Goal: Check status: Check status

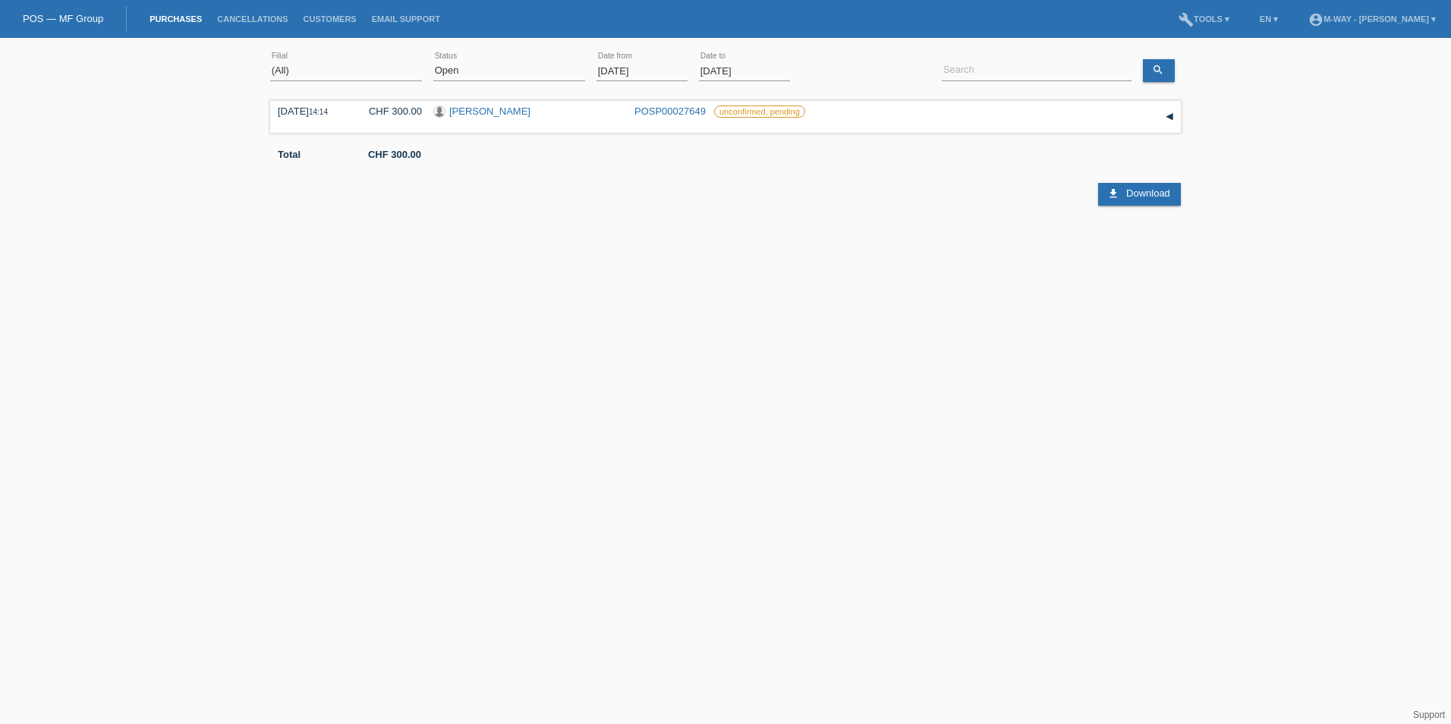
click at [674, 62] on input "01.09.2025" at bounding box center [642, 70] width 91 height 19
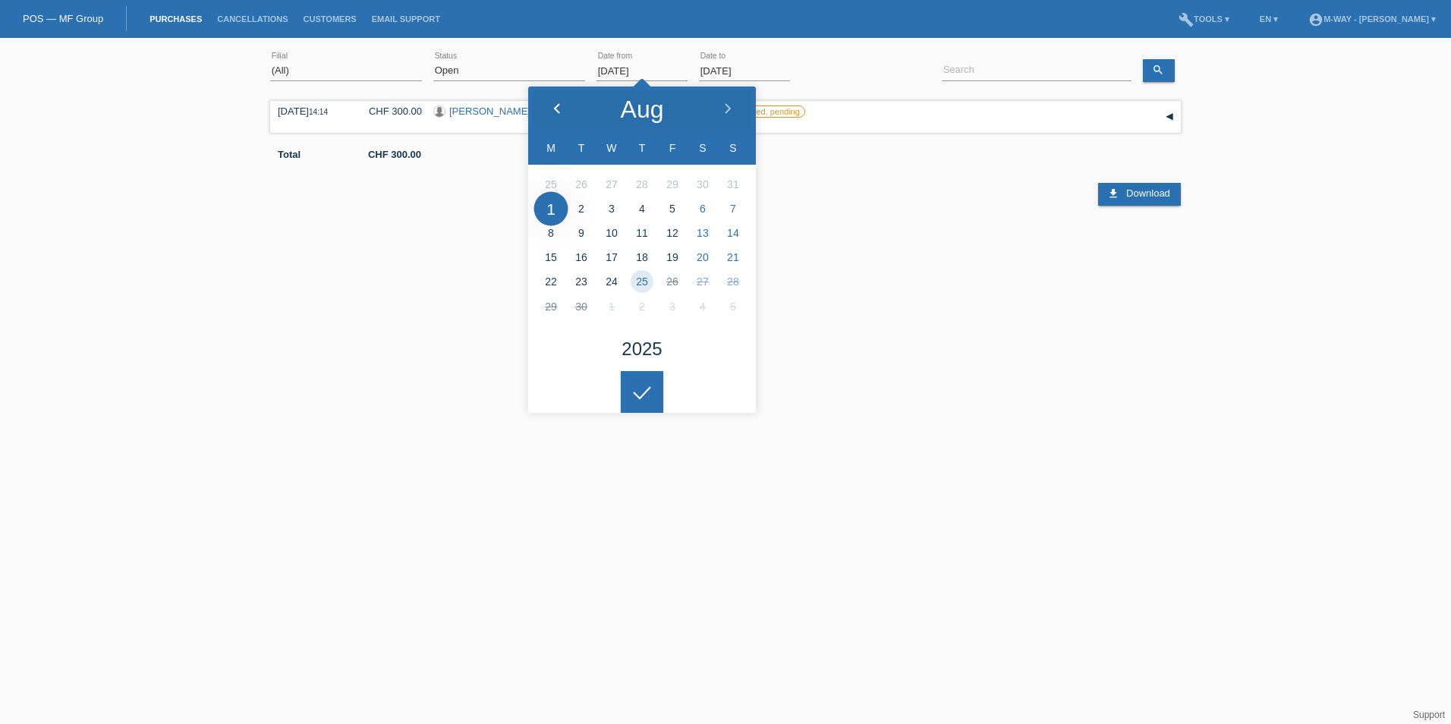
click at [548, 105] on div at bounding box center [556, 110] width 57 height 46
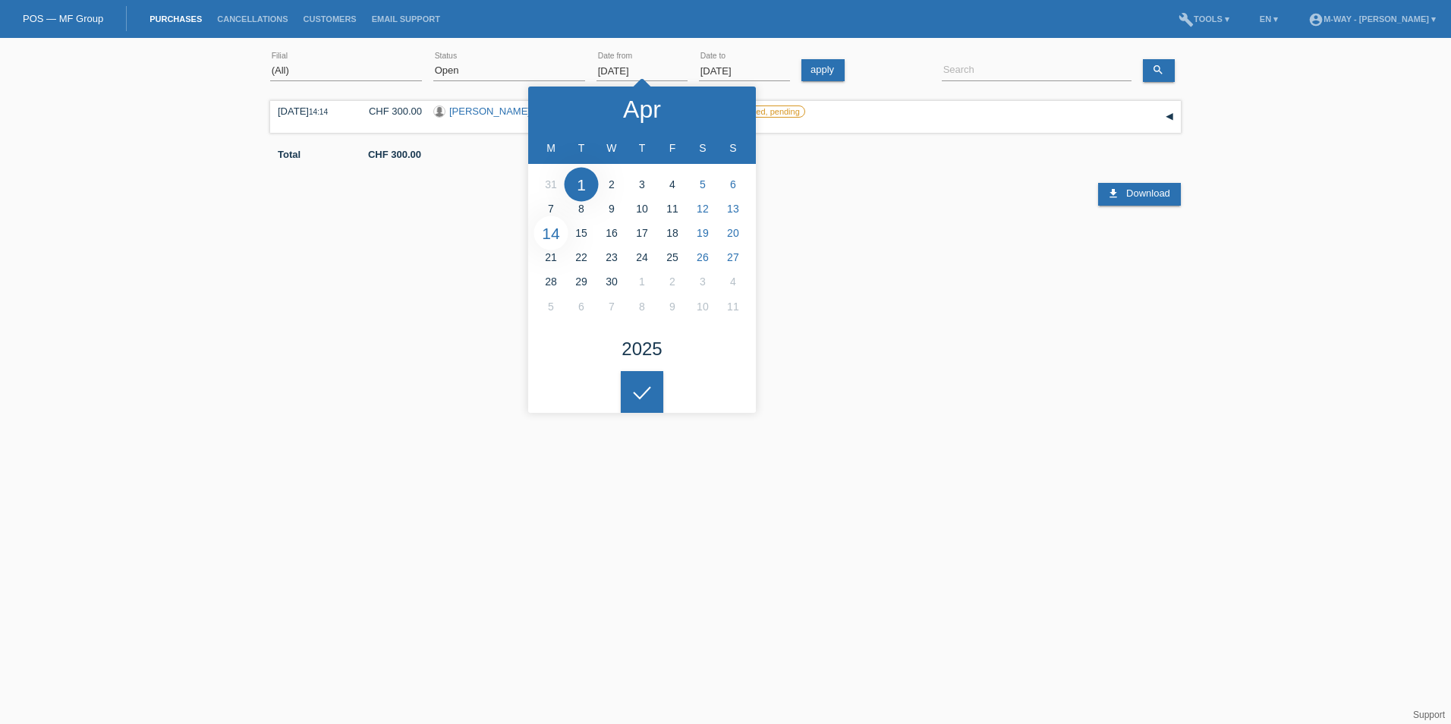
type input "14.04.2025"
click at [540, 68] on select "(All) New Open Returned Stepped back / Cancelled Completed" at bounding box center [509, 70] width 152 height 18
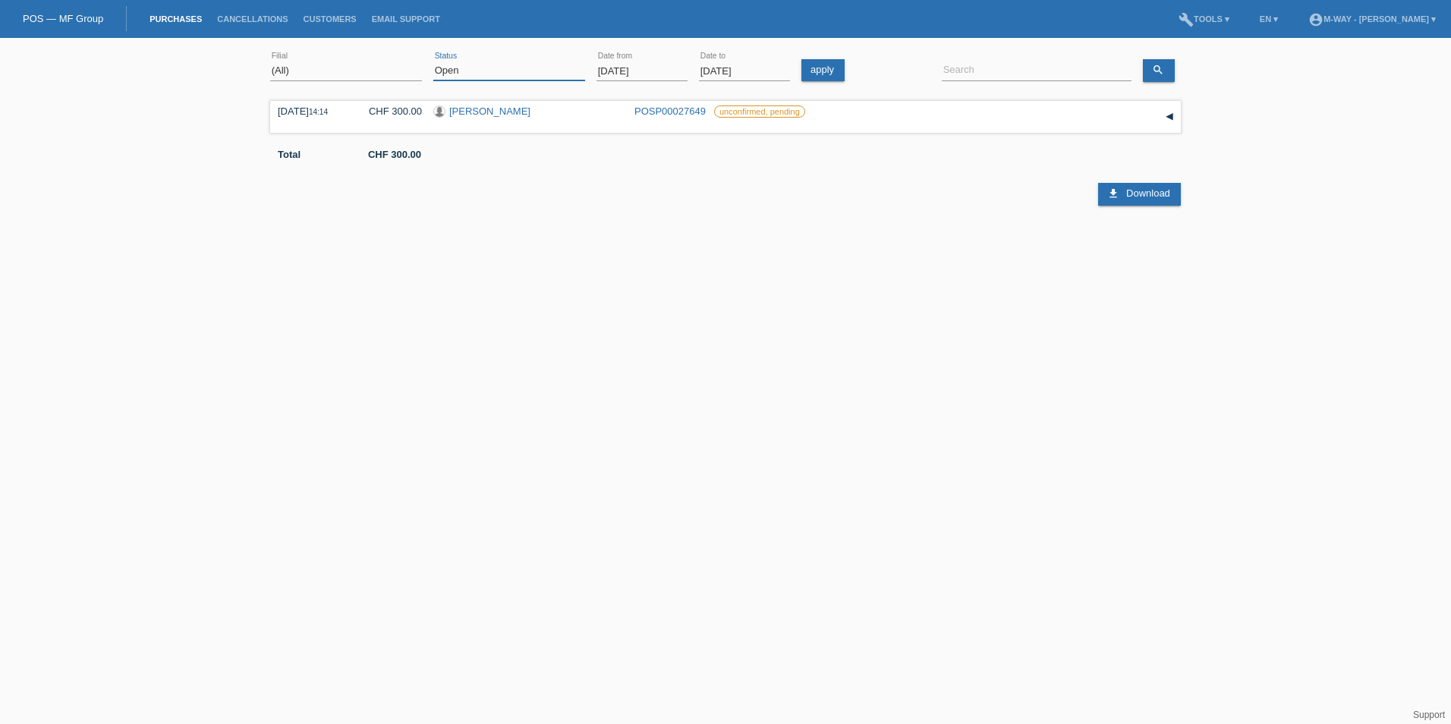
select select "ALL"
click at [433, 61] on select "(All) New Open Returned Stepped back / Cancelled Completed" at bounding box center [509, 70] width 152 height 18
click at [1055, 72] on input at bounding box center [1037, 70] width 190 height 19
drag, startPoint x: 1012, startPoint y: 71, endPoint x: 943, endPoint y: 71, distance: 69.1
click at [943, 71] on input "spring" at bounding box center [1037, 70] width 190 height 19
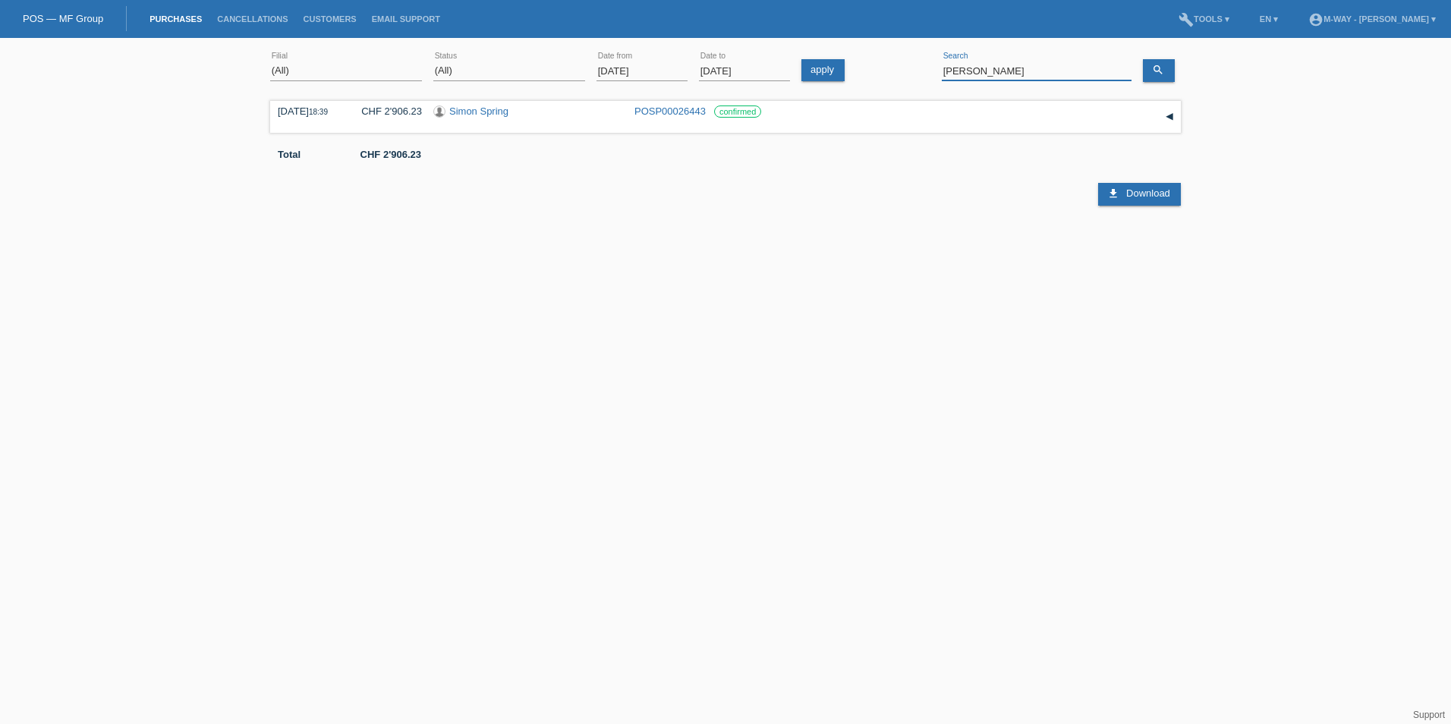
type input "matthew"
click at [531, 110] on link "[PERSON_NAME]" at bounding box center [489, 110] width 81 height 11
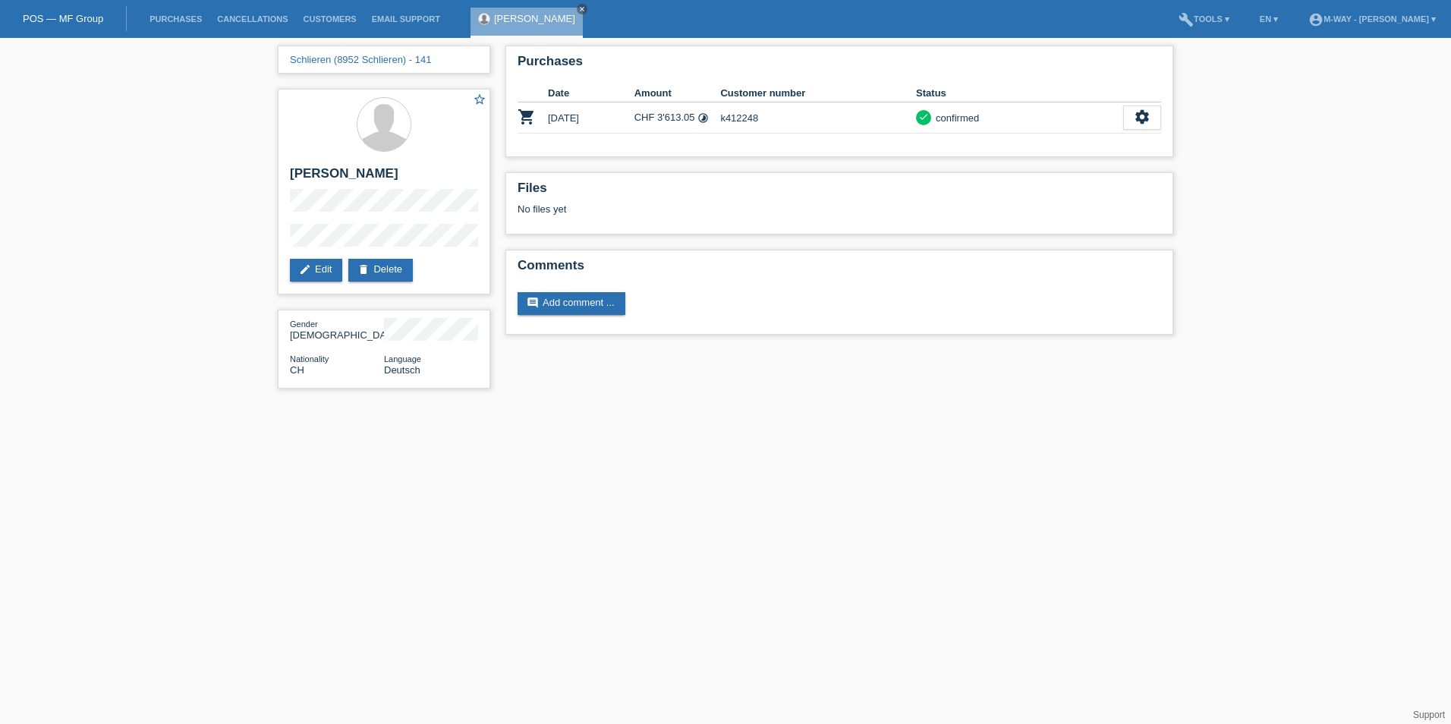
click at [847, 404] on html "POS — MF Group Purchases Cancellations Customers Email Support [PERSON_NAME]" at bounding box center [725, 202] width 1451 height 404
click at [789, 404] on html "POS — MF Group Purchases Cancellations Customers Email Support [PERSON_NAME]" at bounding box center [725, 202] width 1451 height 404
click at [843, 404] on html "POS — MF Group Purchases Cancellations Customers Email Support [PERSON_NAME]" at bounding box center [725, 202] width 1451 height 404
click at [586, 5] on icon "close" at bounding box center [582, 9] width 8 height 8
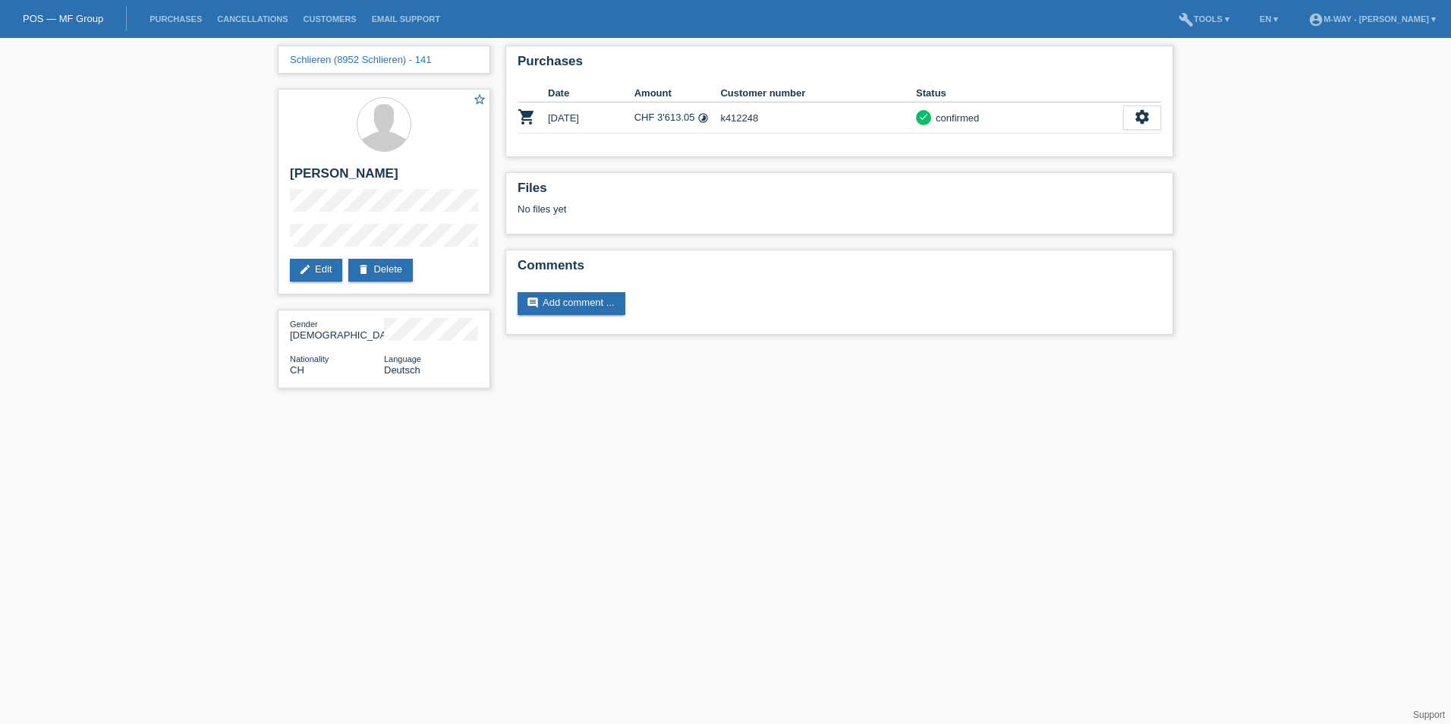
click at [883, 404] on html "POS — MF Group Purchases Cancellations Customers Email Support menu account_cir…" at bounding box center [725, 202] width 1451 height 404
